Goal: Information Seeking & Learning: Find specific fact

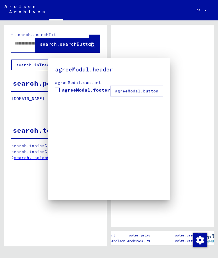
type input "*********"
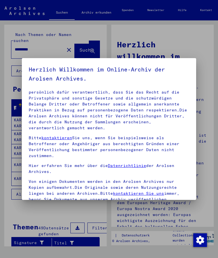
scroll to position [49, 0]
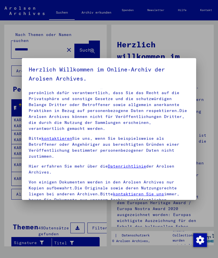
click at [208, 62] on div at bounding box center [109, 129] width 218 height 258
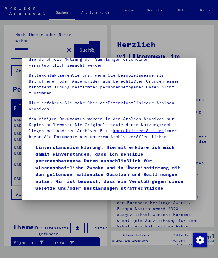
scroll to position [76, 0]
click at [47, 144] on span "Einverständniserklärung: Hiermit erkläre ich mich damit einverstanden, dass ich…" at bounding box center [112, 171] width 154 height 55
click at [57, 201] on button "Ich stimme zu" at bounding box center [50, 206] width 43 height 11
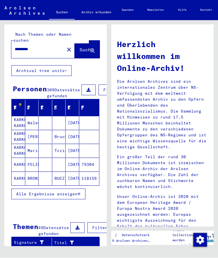
scroll to position [0, 0]
click at [60, 151] on mat-cell "Tczianka" at bounding box center [59, 151] width 14 height 14
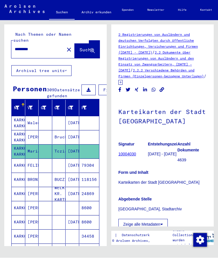
click at [18, 153] on mat-cell "KARKOWSKA KARKOWSKI" at bounding box center [19, 152] width 14 height 14
click at [161, 221] on button "Zeige alle Metadaten" at bounding box center [142, 225] width 49 height 11
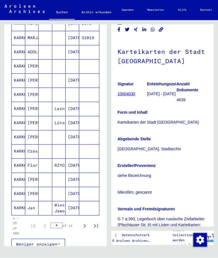
scroll to position [256, 0]
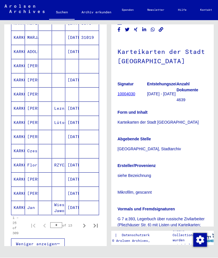
click at [85, 227] on icon "Next page" at bounding box center [84, 226] width 3 height 4
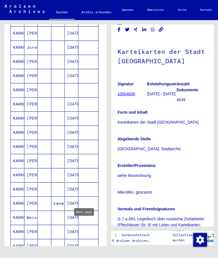
scroll to position [191, 0]
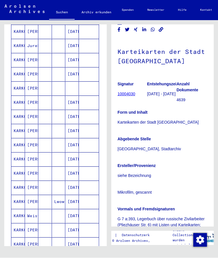
click at [61, 201] on mat-cell "Lwow" at bounding box center [59, 202] width 14 height 14
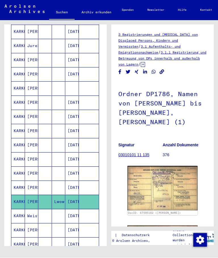
click at [159, 166] on img at bounding box center [163, 188] width 70 height 45
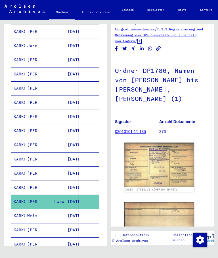
scroll to position [24, 4]
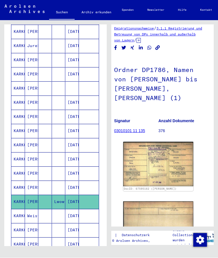
click at [169, 142] on img at bounding box center [158, 164] width 70 height 45
click at [168, 148] on img at bounding box center [158, 164] width 70 height 45
click at [169, 144] on img at bounding box center [158, 164] width 70 height 45
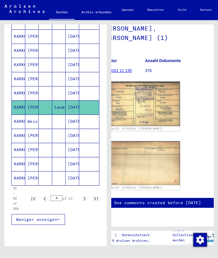
scroll to position [286, 0]
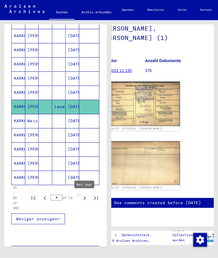
click at [83, 200] on icon "Next page" at bounding box center [85, 199] width 8 height 8
type input "*"
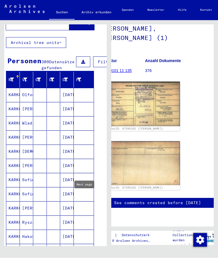
scroll to position [28, 5]
